Goal: Task Accomplishment & Management: Use online tool/utility

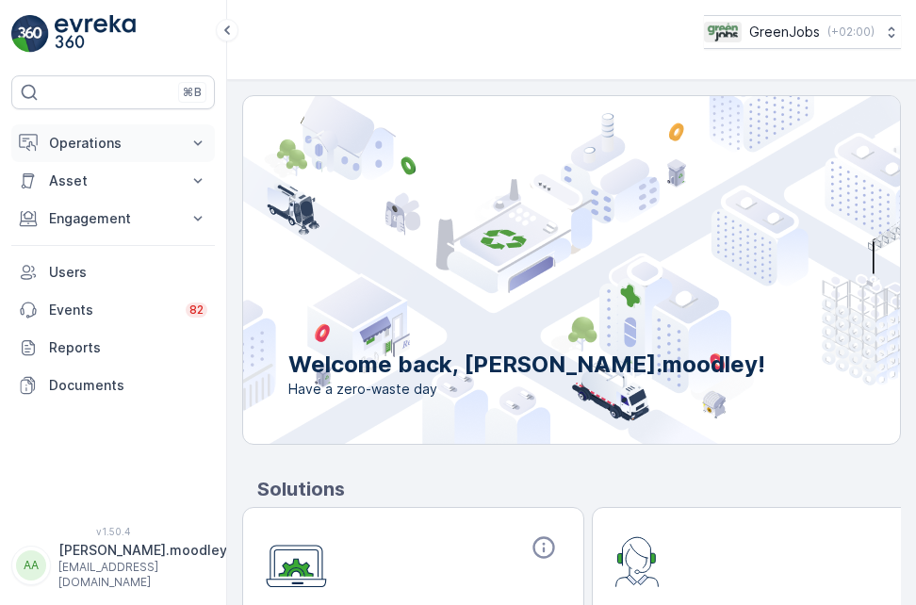
click at [207, 140] on button "Operations" at bounding box center [113, 143] width 204 height 38
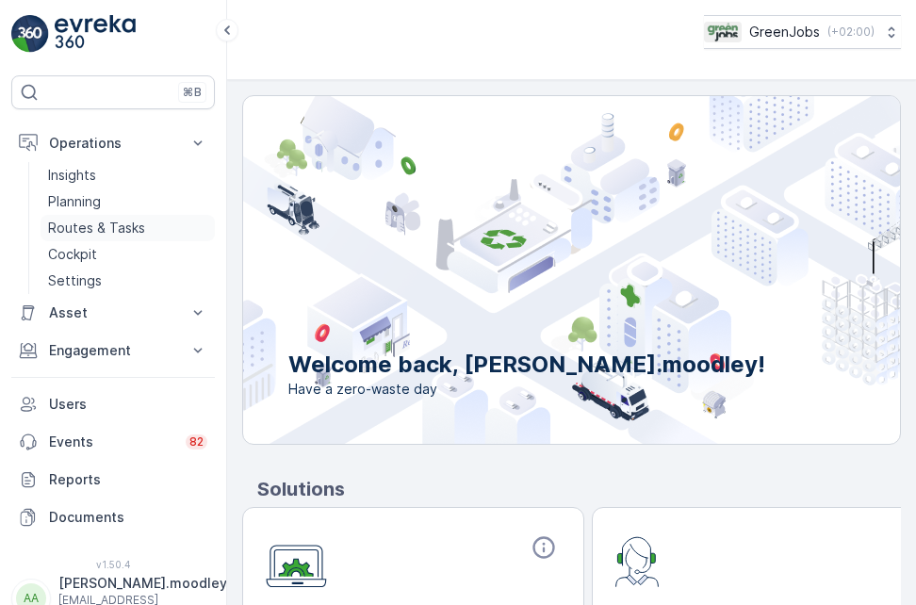
click at [117, 230] on p "Routes & Tasks" at bounding box center [96, 228] width 97 height 19
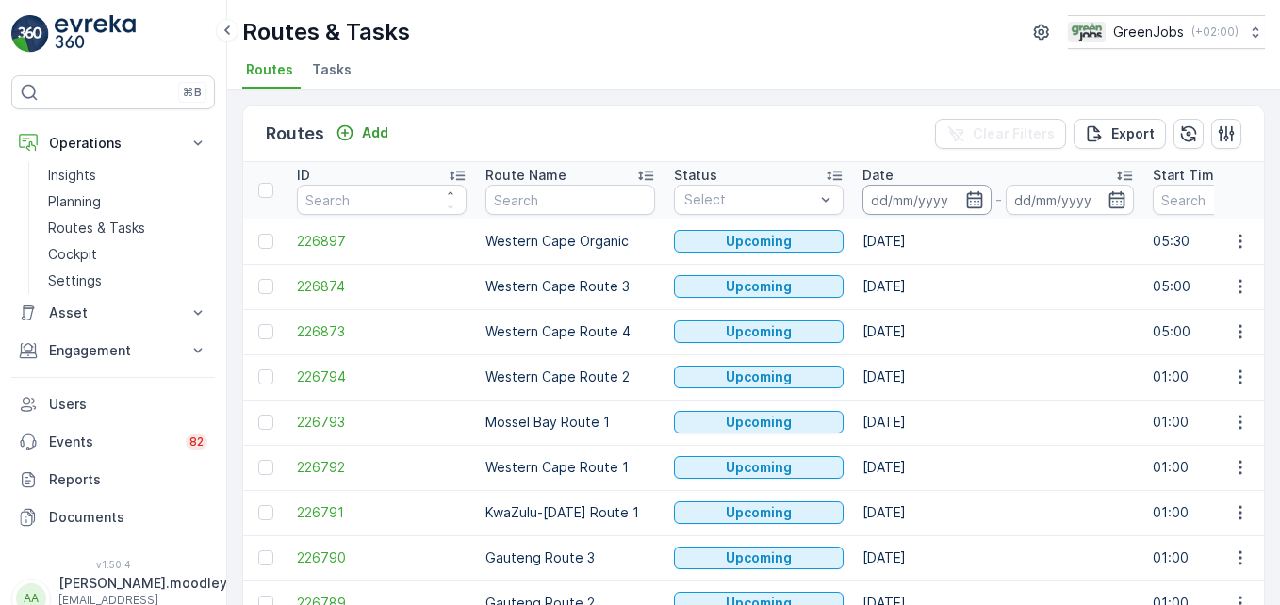
click at [901, 207] on input at bounding box center [926, 200] width 129 height 30
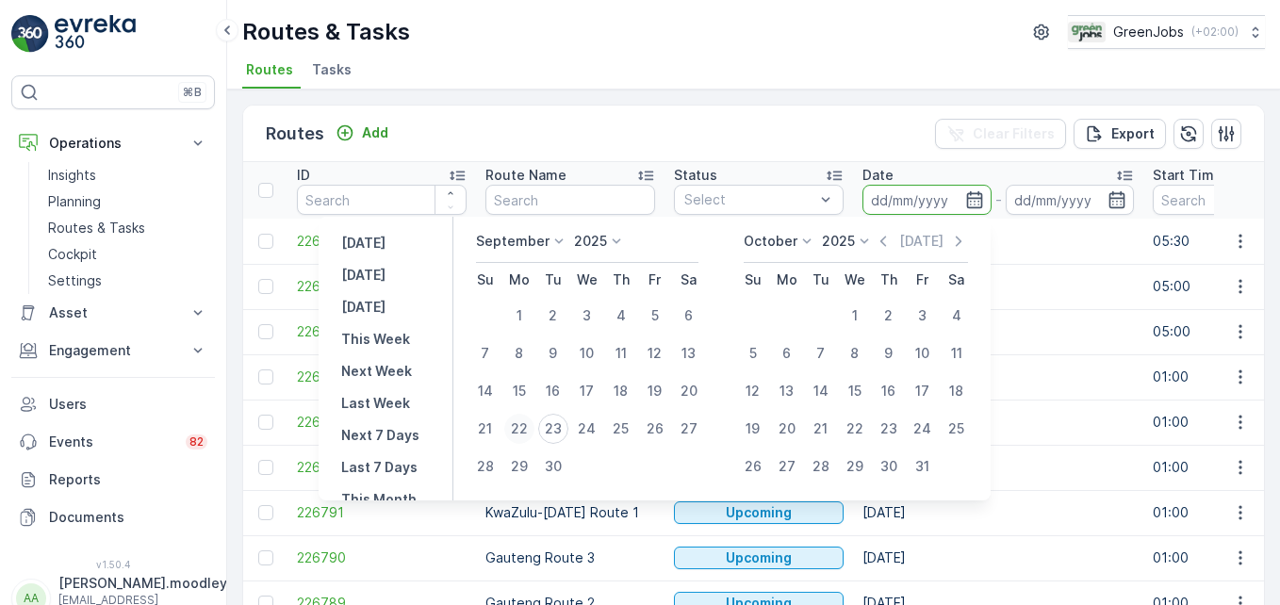
click at [520, 426] on div "22" at bounding box center [519, 429] width 30 height 30
type input "[DATE]"
click at [518, 426] on div "22" at bounding box center [519, 429] width 30 height 30
type input "[DATE]"
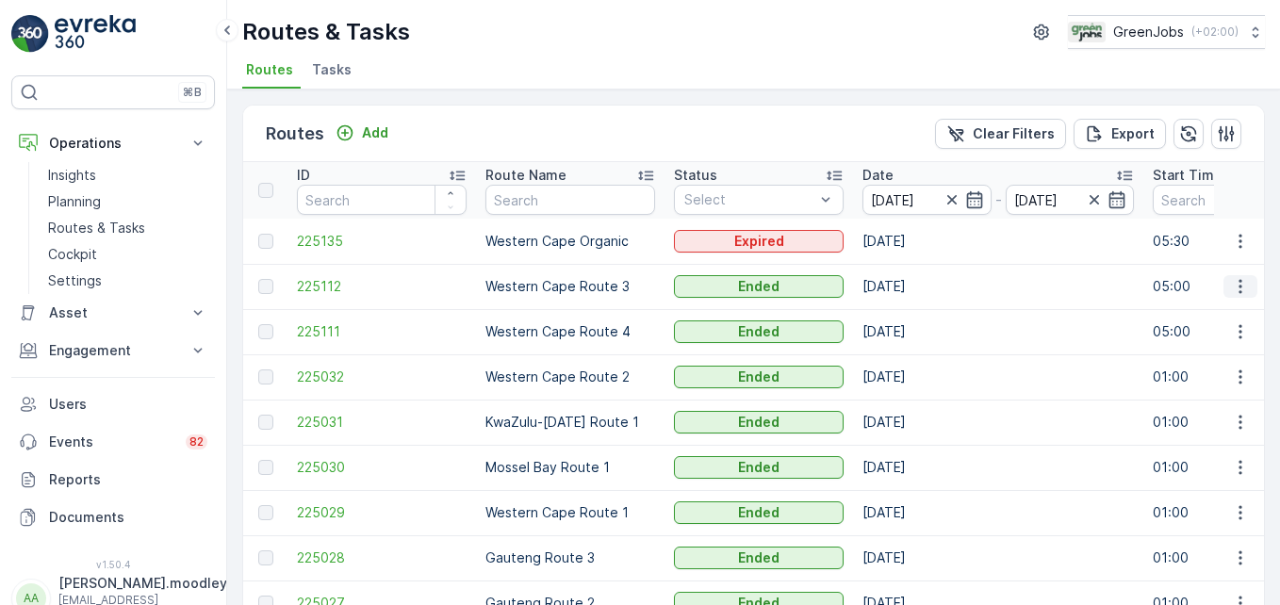
click at [915, 294] on icon "button" at bounding box center [1240, 286] width 19 height 19
click at [915, 319] on span "See More Details" at bounding box center [1195, 314] width 109 height 19
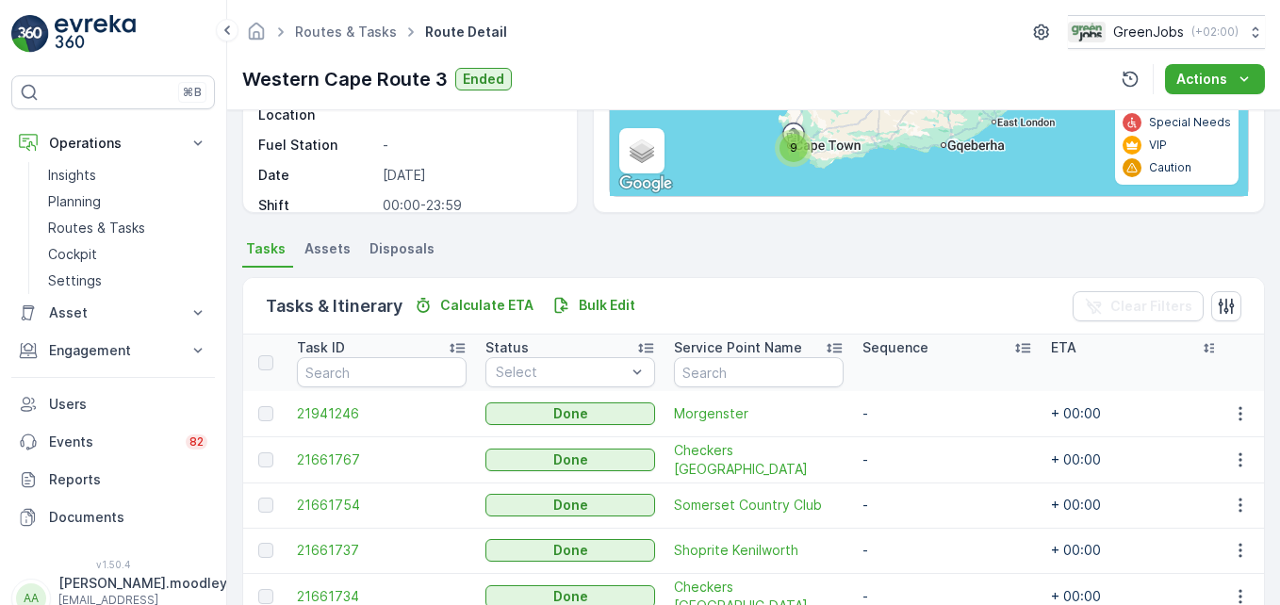
scroll to position [196, 0]
